Goal: Information Seeking & Learning: Learn about a topic

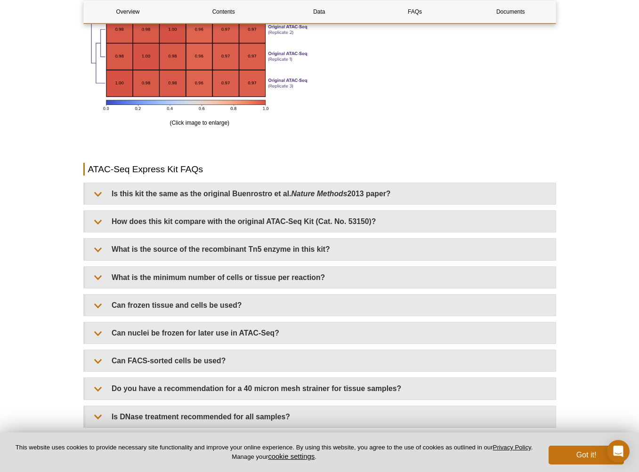
scroll to position [1944, 0]
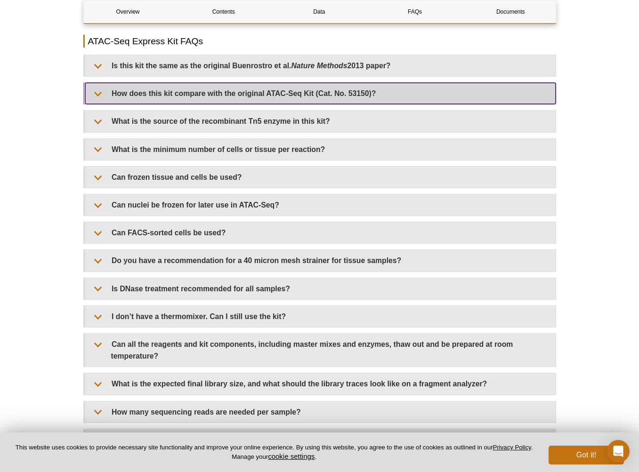
click at [167, 104] on summary "How does this kit compare with the original ATAC-Seq Kit (Cat. No. 53150)?" at bounding box center [320, 93] width 470 height 21
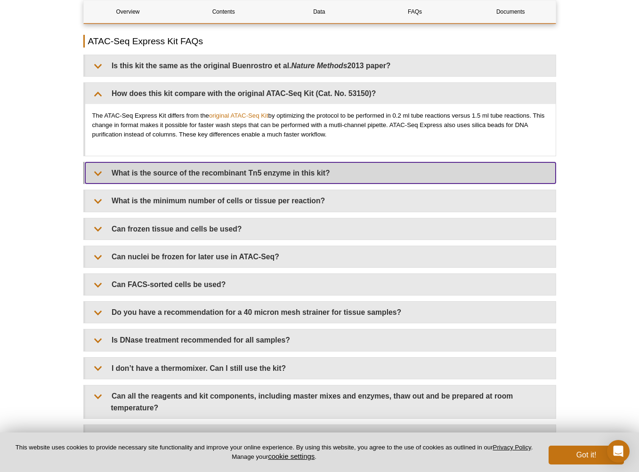
click at [98, 184] on summary "What is the source of the recombinant Tn5 enzyme in this kit?" at bounding box center [320, 172] width 470 height 21
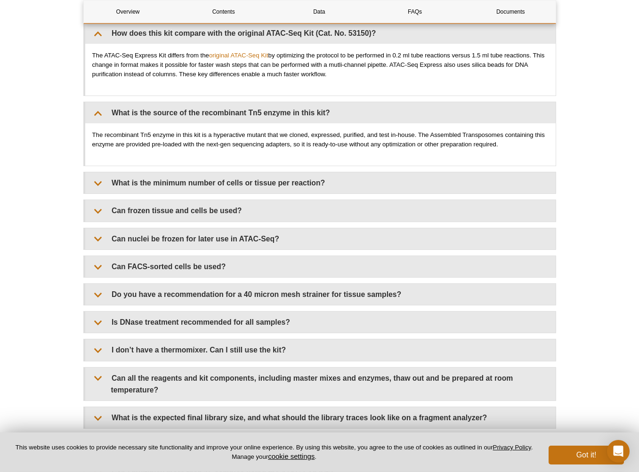
scroll to position [2117, 0]
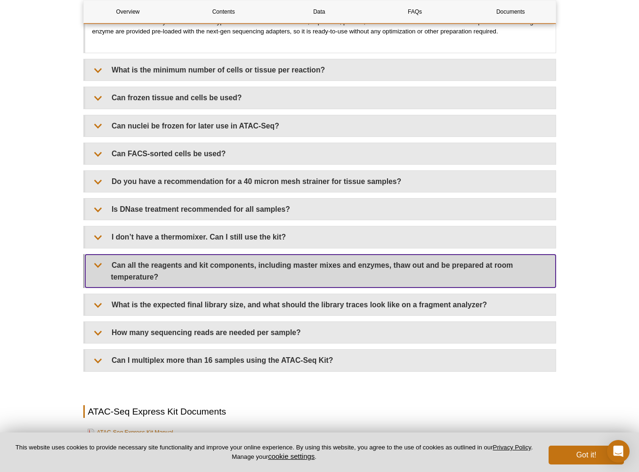
click at [175, 284] on summary "Can all the reagents and kit components, including master mixes and enzymes, th…" at bounding box center [320, 271] width 470 height 33
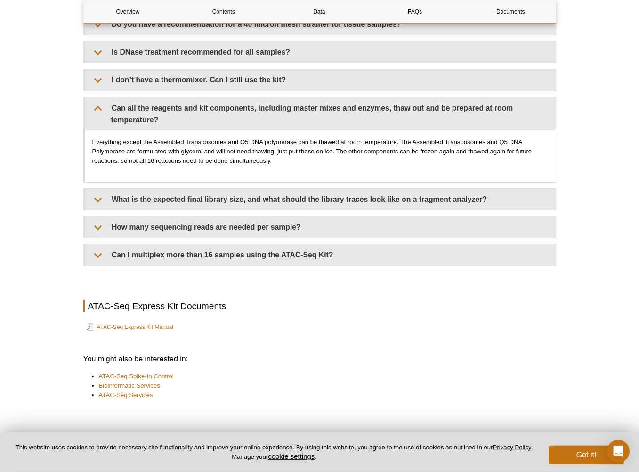
scroll to position [2275, 0]
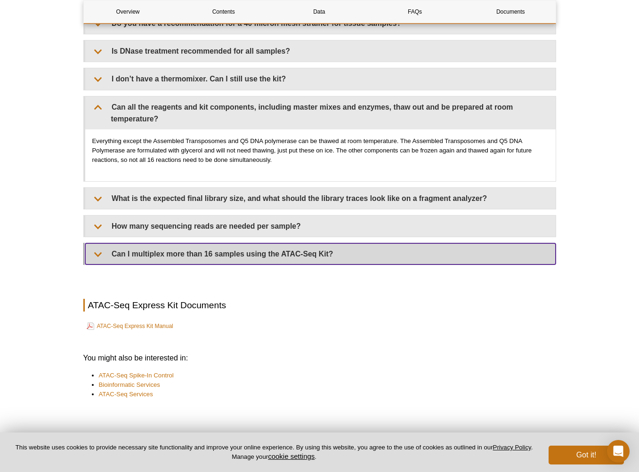
click at [139, 265] on summary "Can I multiplex more than 16 samples using the ATAC-Seq Kit?" at bounding box center [320, 253] width 470 height 21
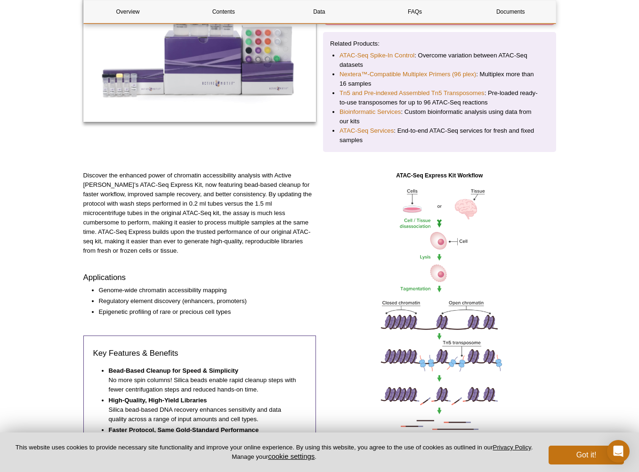
scroll to position [0, 0]
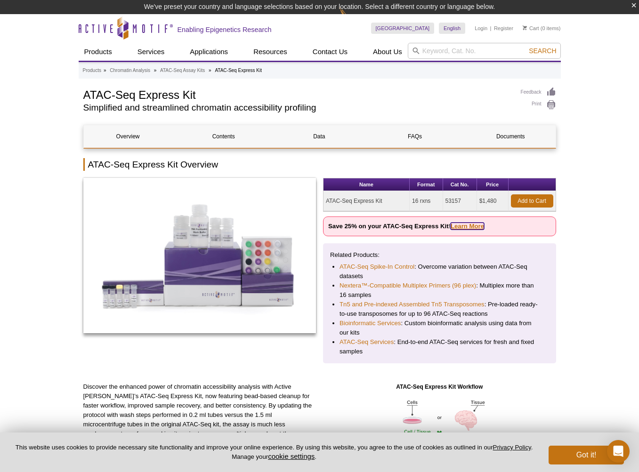
click at [467, 226] on link "Learn More" at bounding box center [467, 226] width 33 height 7
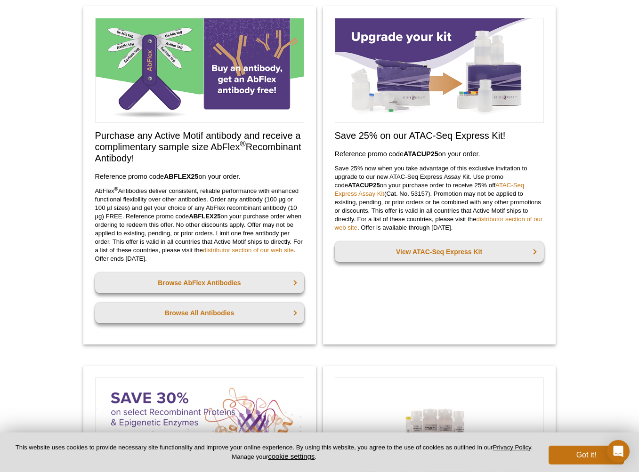
scroll to position [81, 0]
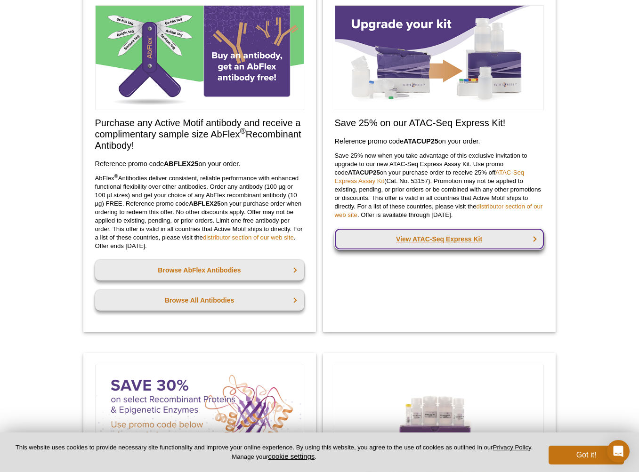
click at [495, 243] on link "View ATAC-Seq Express Kit" at bounding box center [439, 239] width 209 height 21
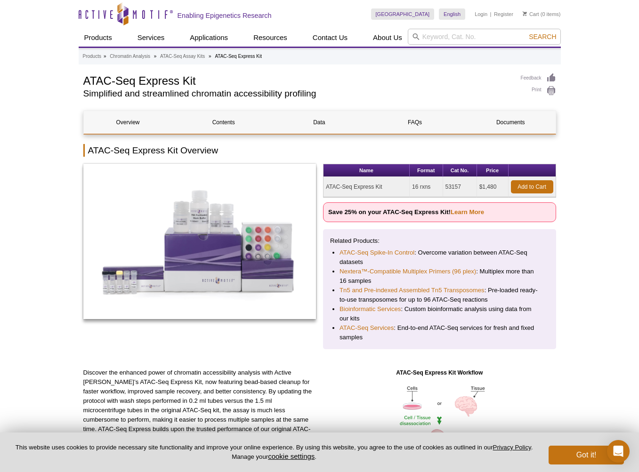
click at [456, 186] on td "53157" at bounding box center [460, 187] width 34 height 20
copy td "53157"
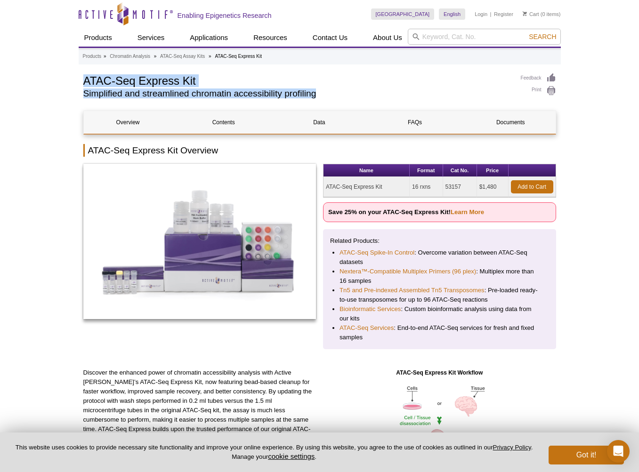
drag, startPoint x: 81, startPoint y: 77, endPoint x: 324, endPoint y: 92, distance: 243.9
copy div "ATAC-Seq Express Kit Simplified and streamlined chromatin accessibility profili…"
